Goal: Navigation & Orientation: Understand site structure

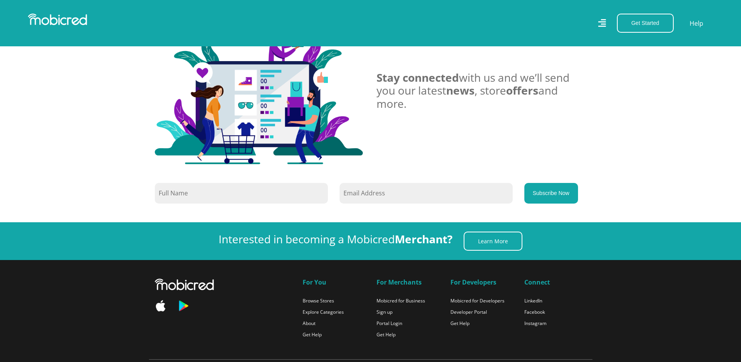
scroll to position [748, 0]
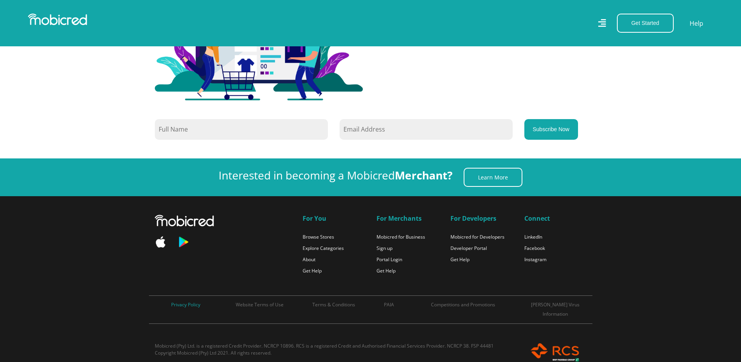
click at [190, 307] on link "Privacy Policy" at bounding box center [185, 304] width 29 height 7
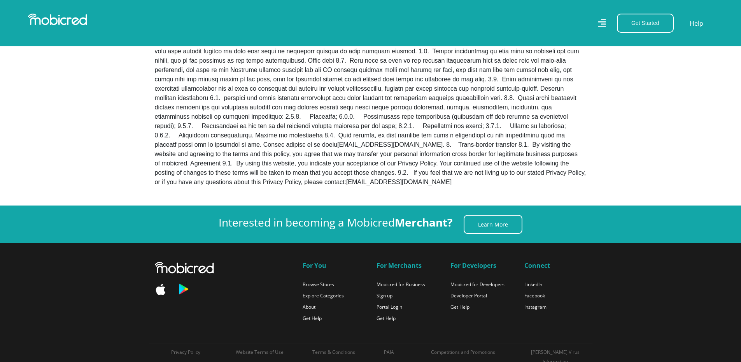
scroll to position [493, 0]
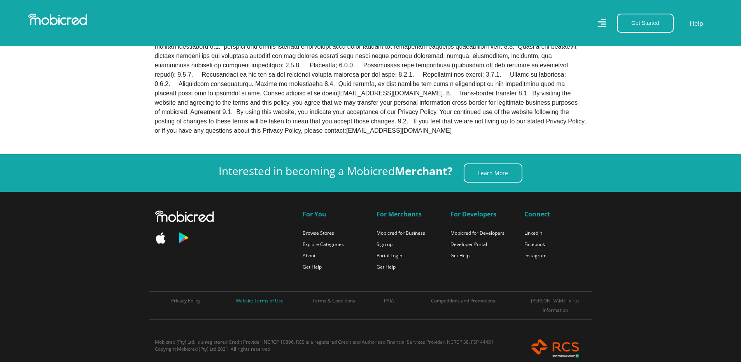
click at [277, 297] on link "Website Terms of Use" at bounding box center [260, 300] width 48 height 7
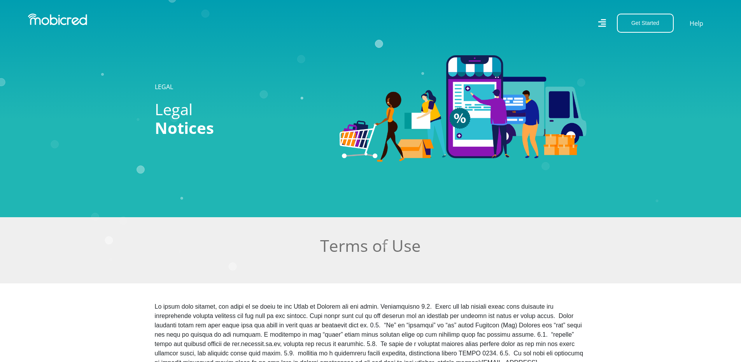
drag, startPoint x: 0, startPoint y: 0, endPoint x: 575, endPoint y: 229, distance: 618.8
click at [574, 229] on icon "Created with [PERSON_NAME] 2.3.0" at bounding box center [370, 109] width 741 height 362
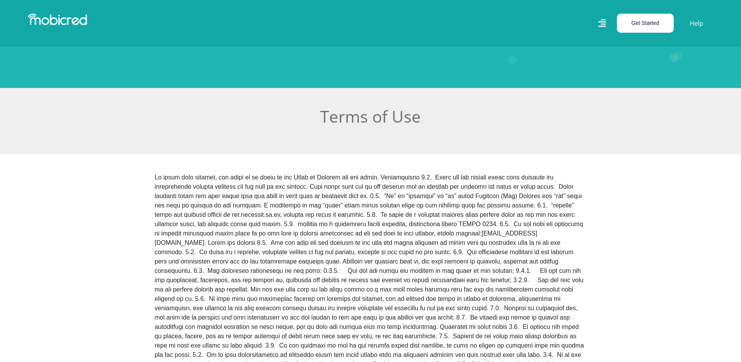
scroll to position [735, 0]
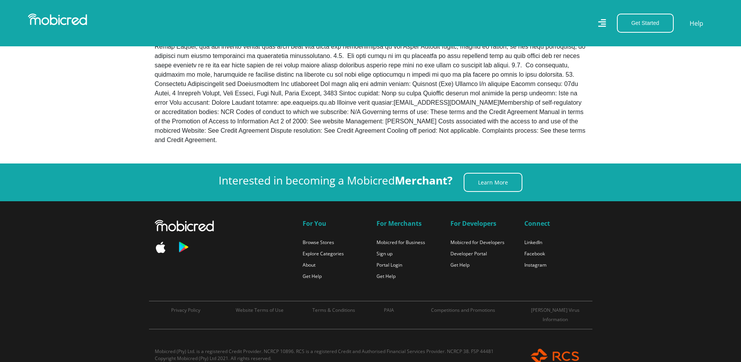
click at [213, 355] on p "Copyright Mobicred (Pty) Ltd 2021. All rights reserved." at bounding box center [334, 358] width 358 height 7
click at [192, 355] on p "Copyright Mobicred (Pty) Ltd 2021. All rights reserved." at bounding box center [334, 358] width 358 height 7
